Goal: Task Accomplishment & Management: Use online tool/utility

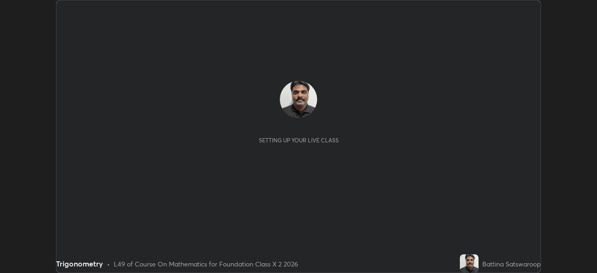
scroll to position [273, 597]
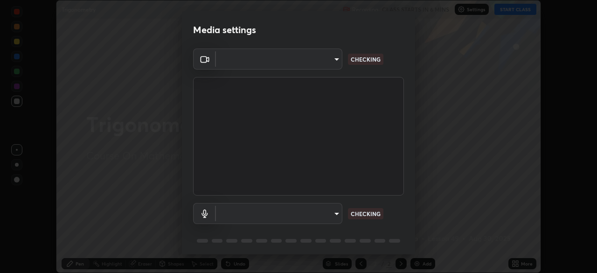
type input "3587b5fcf6e6b1efd567becf28dfd5d3df51b249fd3ad8f2a19155ee8f6d36a4"
click at [334, 207] on body "Erase all Trigonometry Recording CLASS STARTS IN 6 MINS Settings START CLASS Se…" at bounding box center [298, 136] width 597 height 273
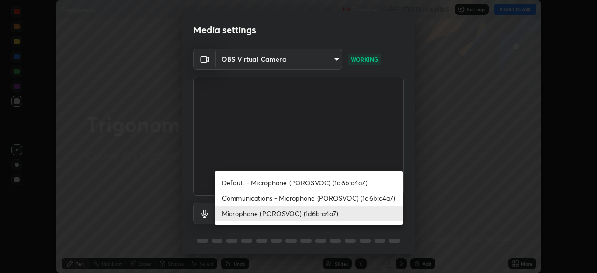
click at [370, 186] on li "Default - Microphone (POROSVOC) (1d6b:a4a7)" at bounding box center [309, 182] width 188 height 15
type input "default"
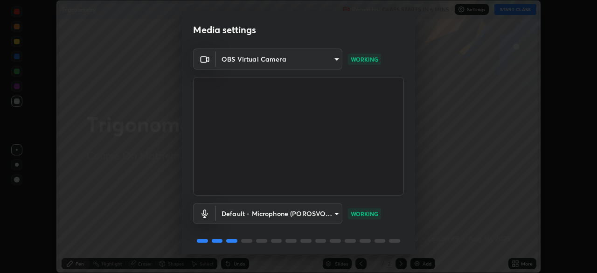
scroll to position [33, 0]
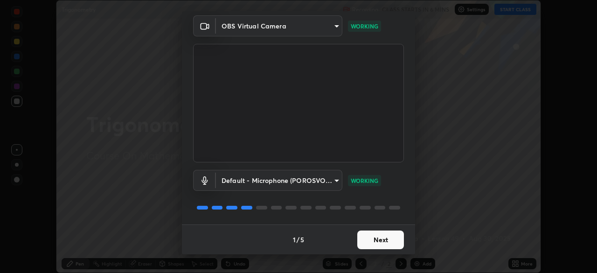
click at [390, 232] on button "Next" at bounding box center [380, 239] width 47 height 19
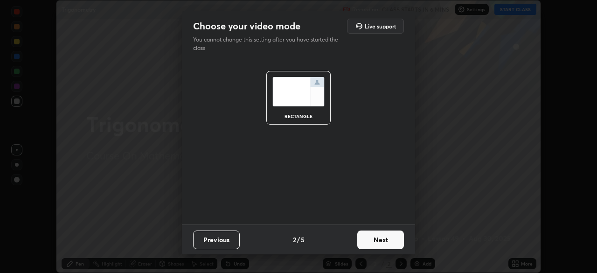
click at [390, 235] on button "Next" at bounding box center [380, 239] width 47 height 19
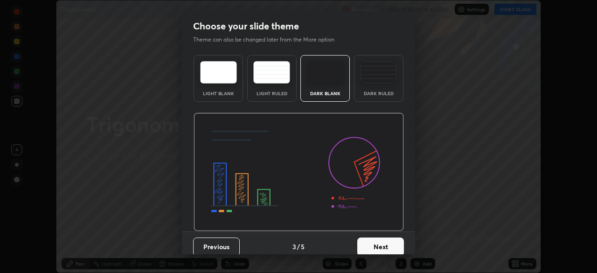
click at [388, 238] on button "Next" at bounding box center [380, 246] width 47 height 19
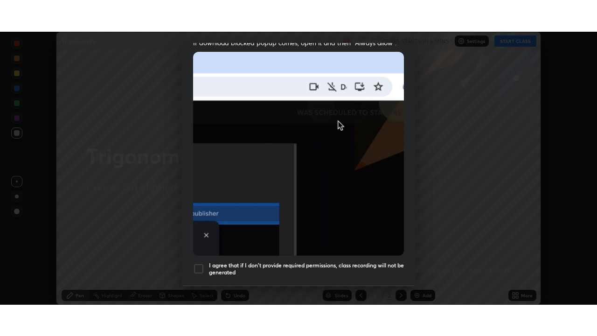
scroll to position [223, 0]
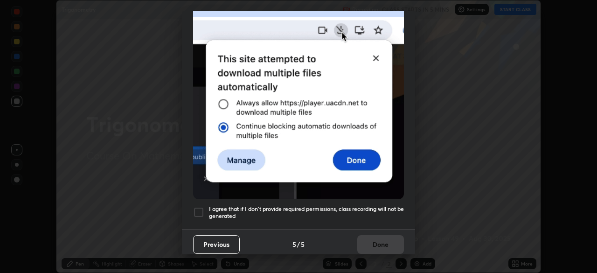
click at [365, 205] on h5 "I agree that if I don't provide required permissions, class recording will not …" at bounding box center [306, 212] width 195 height 14
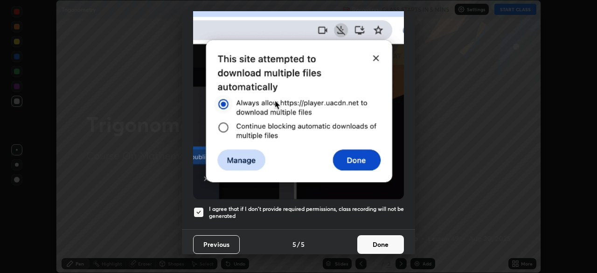
click at [385, 236] on button "Done" at bounding box center [380, 244] width 47 height 19
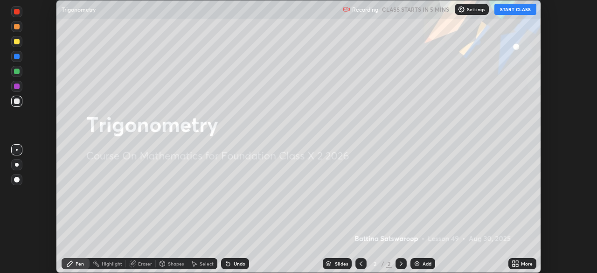
click at [417, 258] on div "Add" at bounding box center [422, 263] width 25 height 11
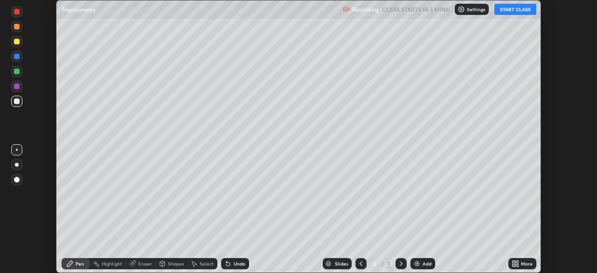
click at [517, 265] on icon at bounding box center [517, 265] width 2 height 2
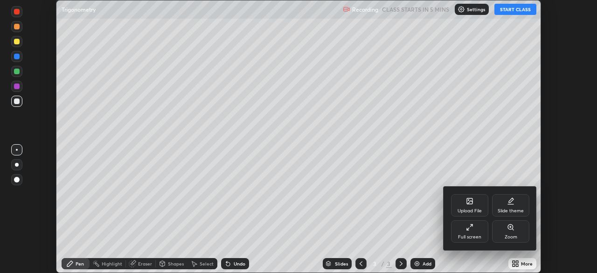
click at [470, 234] on div "Full screen" at bounding box center [469, 231] width 37 height 22
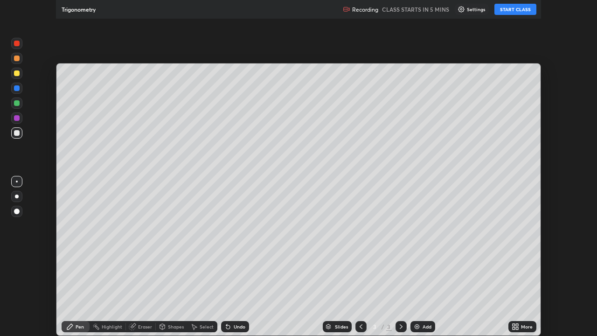
scroll to position [336, 597]
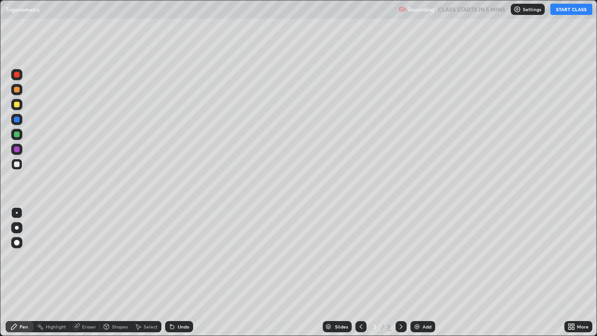
click at [564, 14] on button "START CLASS" at bounding box center [571, 9] width 42 height 11
click at [94, 272] on div "Eraser" at bounding box center [89, 326] width 14 height 5
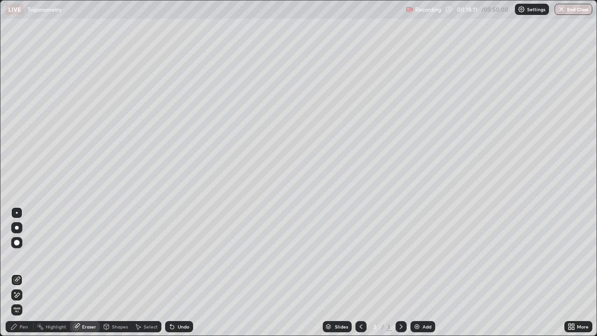
click at [22, 272] on div "Erase all" at bounding box center [16, 309] width 11 height 11
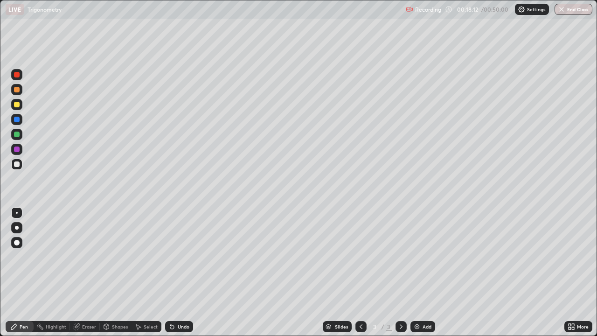
click at [24, 272] on div "Pen" at bounding box center [24, 326] width 8 height 5
click at [21, 104] on div at bounding box center [16, 104] width 11 height 11
click at [15, 163] on div at bounding box center [17, 164] width 6 height 6
click at [17, 164] on div at bounding box center [17, 164] width 6 height 6
click at [426, 272] on div "Add" at bounding box center [427, 326] width 9 height 5
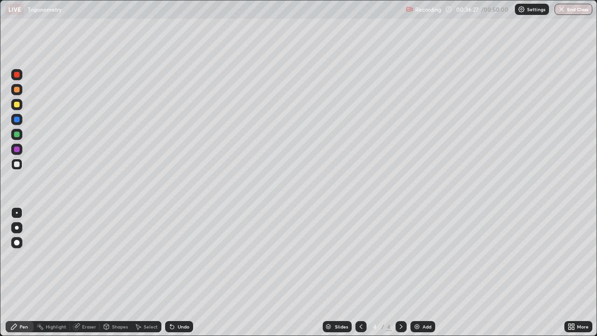
click at [82, 272] on div "Eraser" at bounding box center [85, 326] width 30 height 11
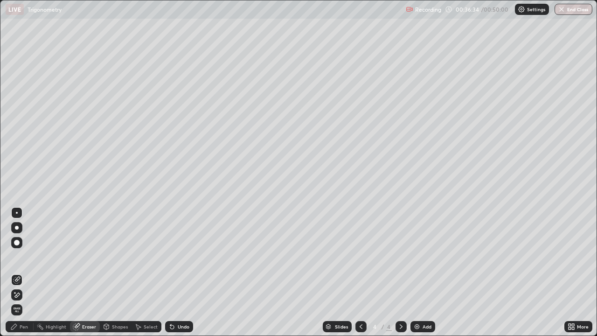
click at [22, 272] on div "Pen" at bounding box center [24, 326] width 8 height 5
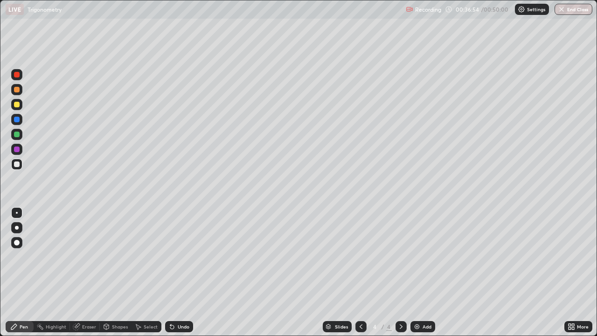
click at [18, 106] on div at bounding box center [17, 105] width 6 height 6
click at [178, 272] on div "Undo" at bounding box center [184, 326] width 12 height 5
click at [425, 272] on div "Add" at bounding box center [427, 326] width 9 height 5
click at [21, 272] on div "Pen" at bounding box center [20, 326] width 28 height 11
click at [17, 165] on div at bounding box center [17, 164] width 6 height 6
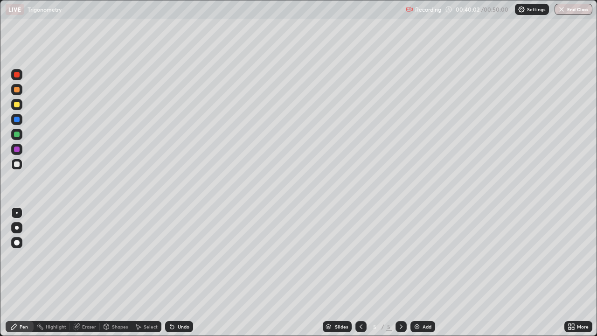
click at [18, 105] on div at bounding box center [17, 105] width 6 height 6
click at [89, 272] on div "Eraser" at bounding box center [89, 326] width 14 height 5
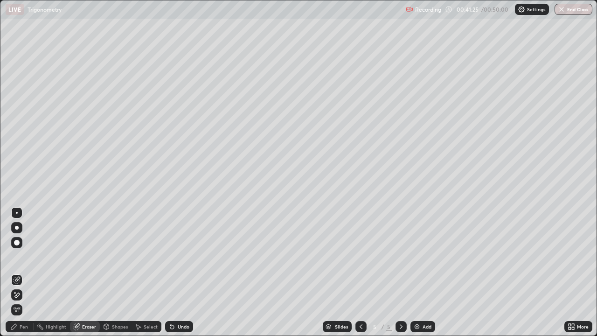
click at [16, 272] on icon at bounding box center [16, 295] width 7 height 8
click at [19, 272] on div "Pen" at bounding box center [20, 326] width 28 height 11
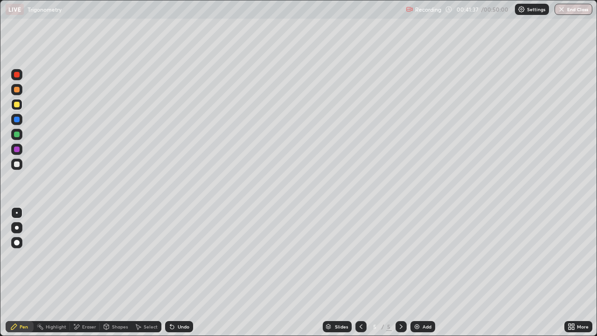
click at [16, 164] on div at bounding box center [17, 164] width 6 height 6
click at [13, 105] on div at bounding box center [16, 104] width 11 height 11
click at [424, 272] on div "Add" at bounding box center [427, 326] width 9 height 5
click at [417, 272] on img at bounding box center [416, 326] width 7 height 7
click at [361, 272] on icon at bounding box center [360, 326] width 7 height 7
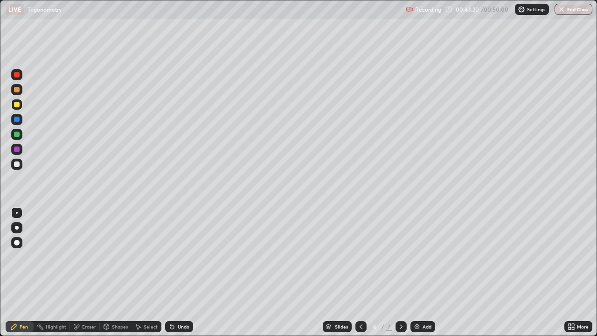
click at [84, 272] on div "Eraser" at bounding box center [89, 326] width 14 height 5
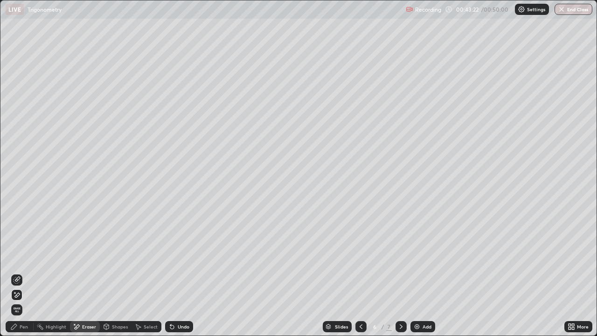
click at [28, 272] on div "Pen" at bounding box center [20, 326] width 28 height 11
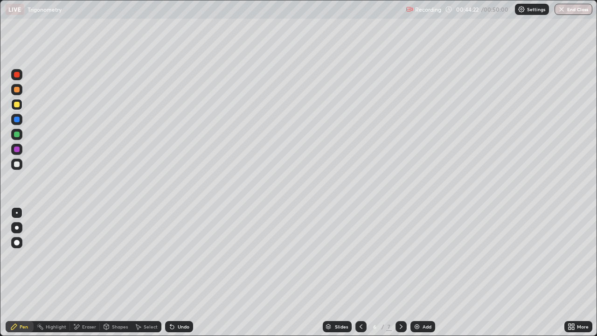
click at [405, 272] on div at bounding box center [401, 326] width 11 height 11
click at [181, 272] on div "Undo" at bounding box center [184, 326] width 12 height 5
click at [574, 14] on button "End Class" at bounding box center [574, 9] width 37 height 11
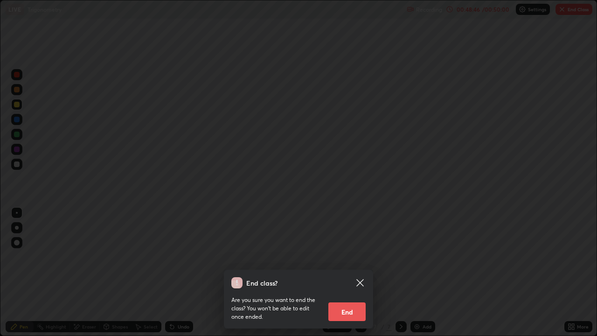
click at [357, 272] on button "End" at bounding box center [346, 311] width 37 height 19
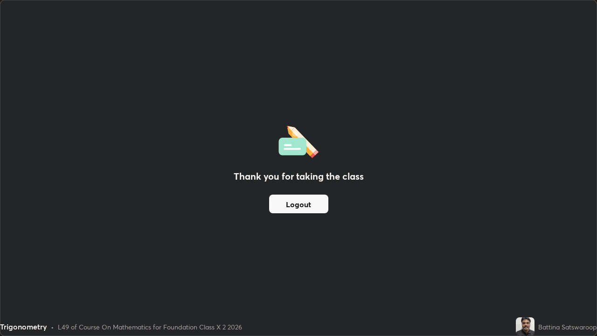
click at [312, 203] on button "Logout" at bounding box center [298, 204] width 59 height 19
